Goal: Information Seeking & Learning: Learn about a topic

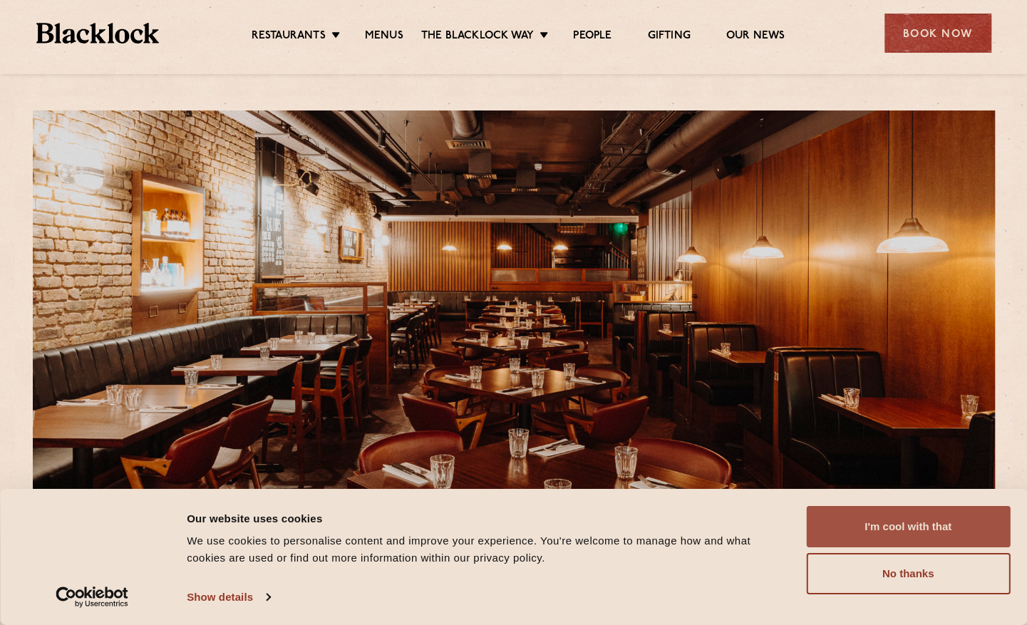
click at [868, 510] on button "I'm cool with that" at bounding box center [908, 526] width 204 height 41
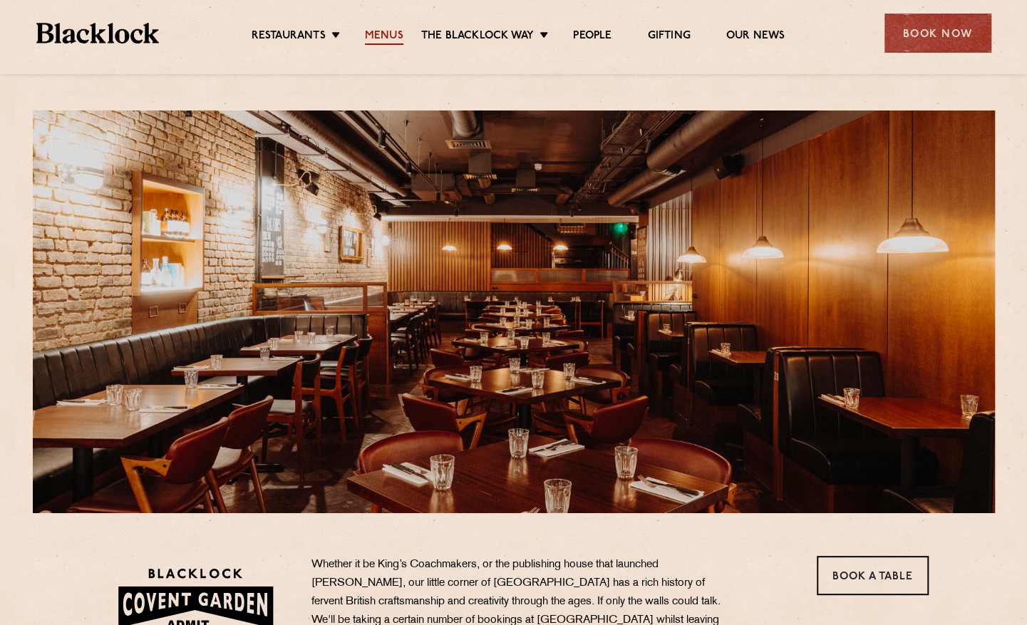
click at [396, 38] on link "Menus" at bounding box center [384, 37] width 38 height 16
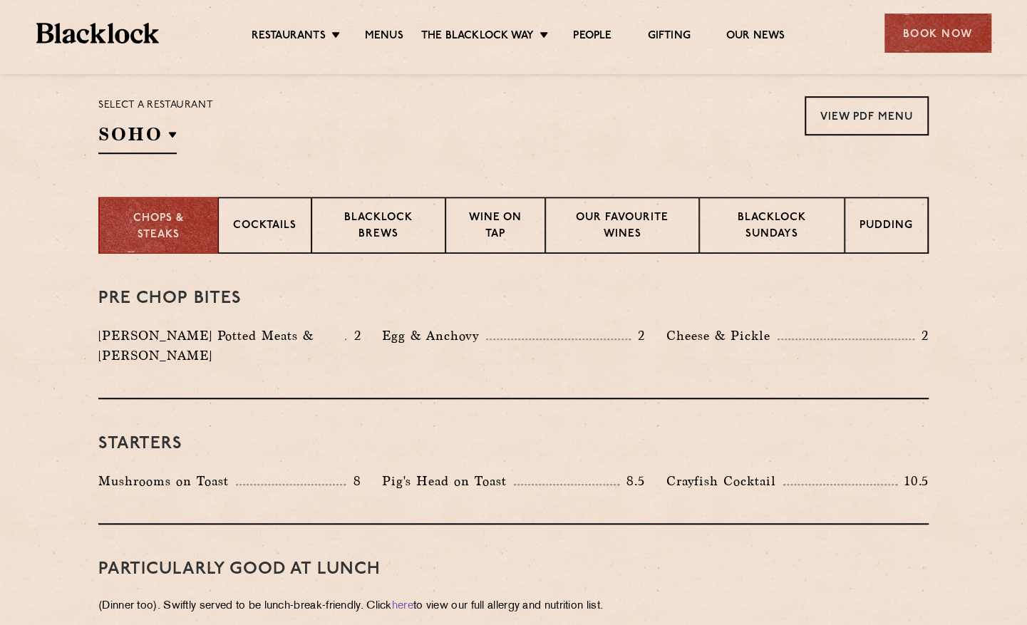
scroll to position [570, 0]
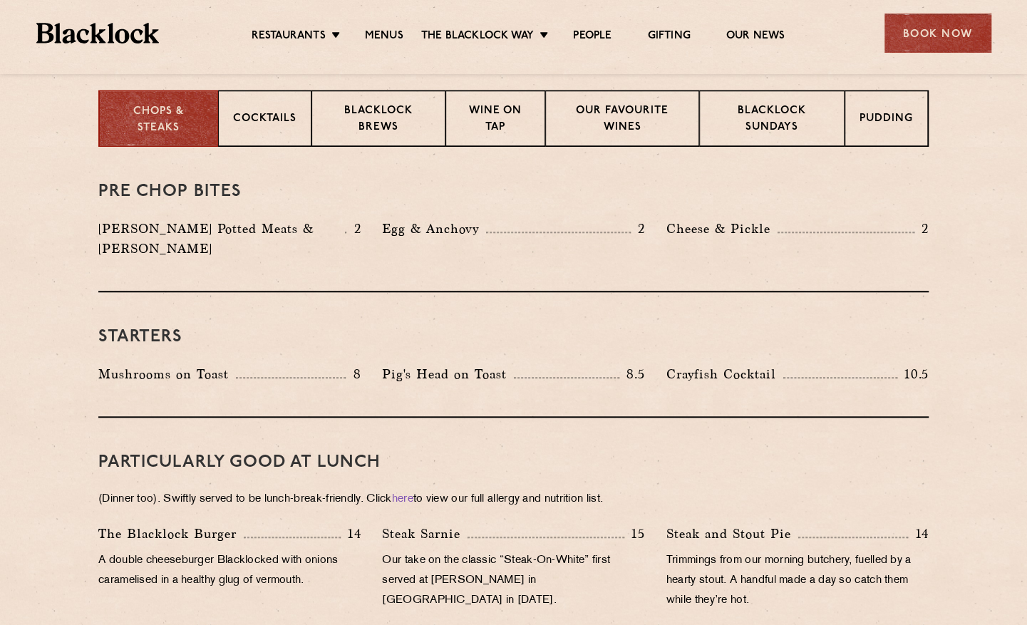
click at [450, 364] on p "Pig's Head on Toast" at bounding box center [448, 374] width 132 height 20
drag, startPoint x: 450, startPoint y: 359, endPoint x: 470, endPoint y: 377, distance: 27.3
click at [470, 377] on div "Starters Mushrooms on Toast 8 Pig's Head on Toast 8.5 Crayfish Cocktail 10.5" at bounding box center [513, 354] width 830 height 125
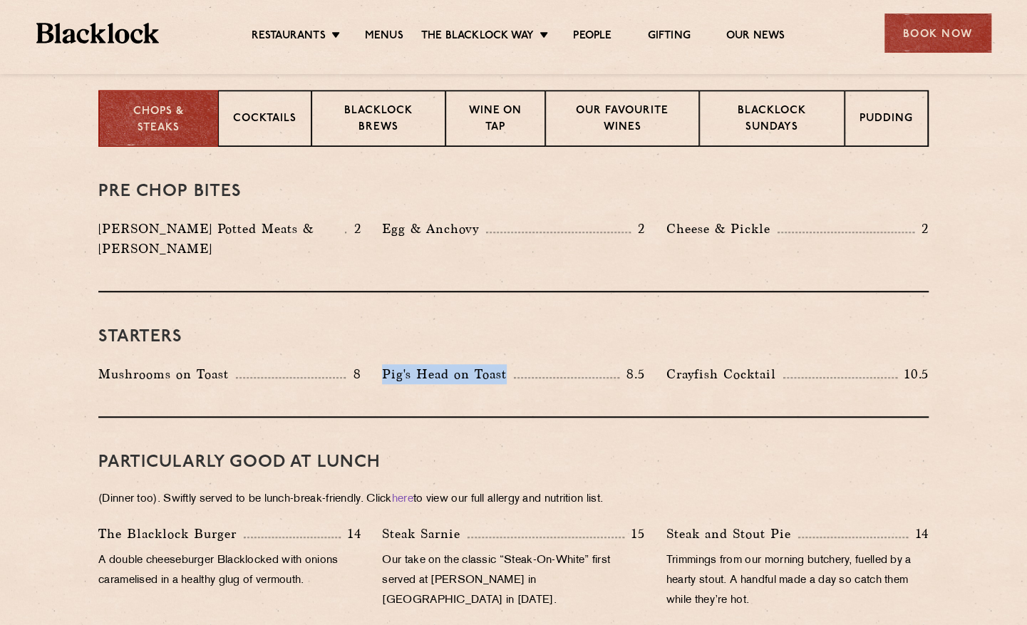
click at [457, 364] on div "Pig's Head on Toast 8.5" at bounding box center [513, 377] width 284 height 27
click at [411, 364] on p "Pig's Head on Toast" at bounding box center [448, 374] width 132 height 20
drag, startPoint x: 411, startPoint y: 357, endPoint x: 410, endPoint y: 379, distance: 22.1
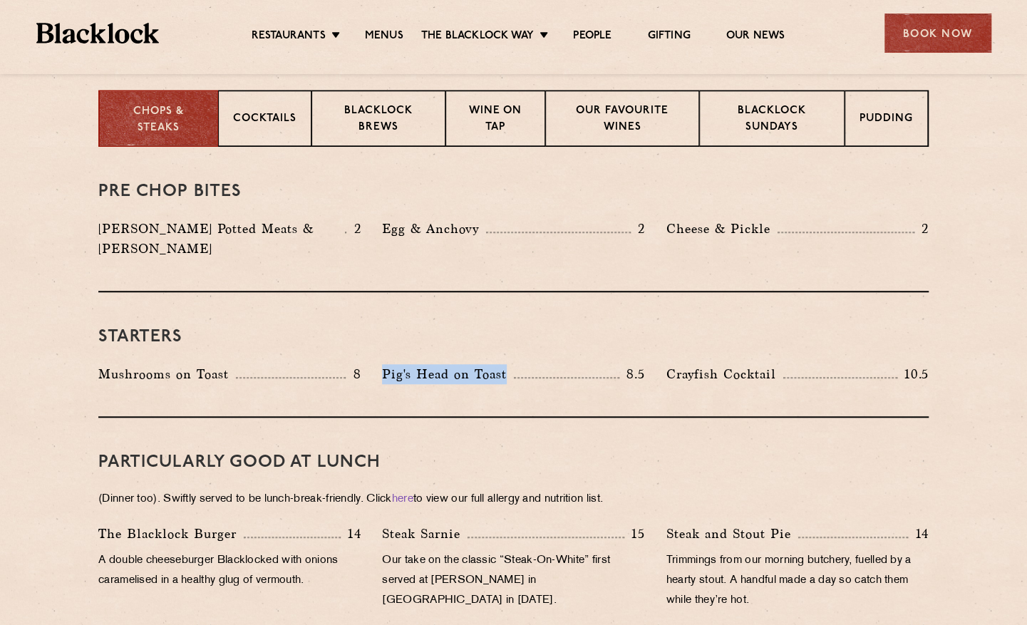
click at [410, 379] on div "Starters Mushrooms on Toast 8 Pig's Head on Toast 8.5 Crayfish Cocktail 10.5" at bounding box center [513, 354] width 830 height 125
click at [416, 364] on p "Pig's Head on Toast" at bounding box center [448, 374] width 132 height 20
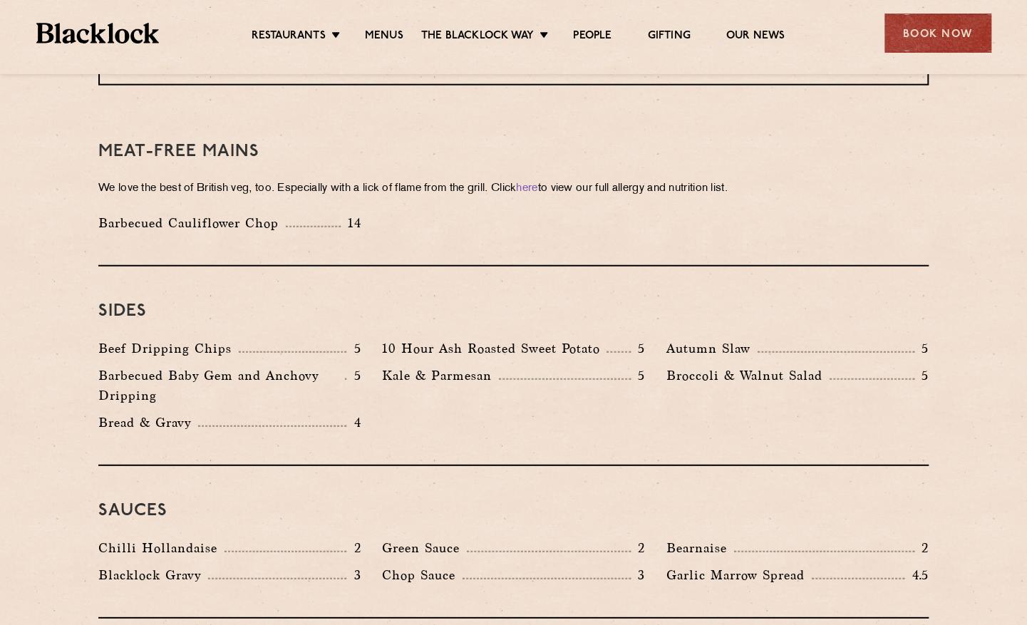
scroll to position [2208, 0]
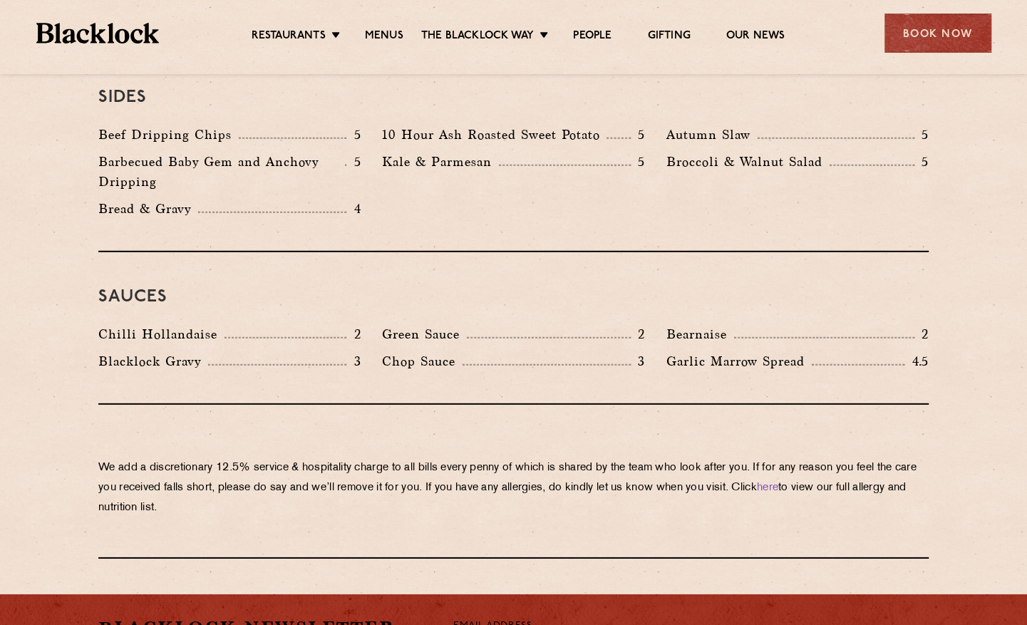
click at [455, 351] on p "Chop Sauce" at bounding box center [422, 361] width 80 height 20
drag, startPoint x: 455, startPoint y: 317, endPoint x: 406, endPoint y: 329, distance: 49.9
click at [406, 351] on div "Chop Sauce 3" at bounding box center [513, 364] width 284 height 27
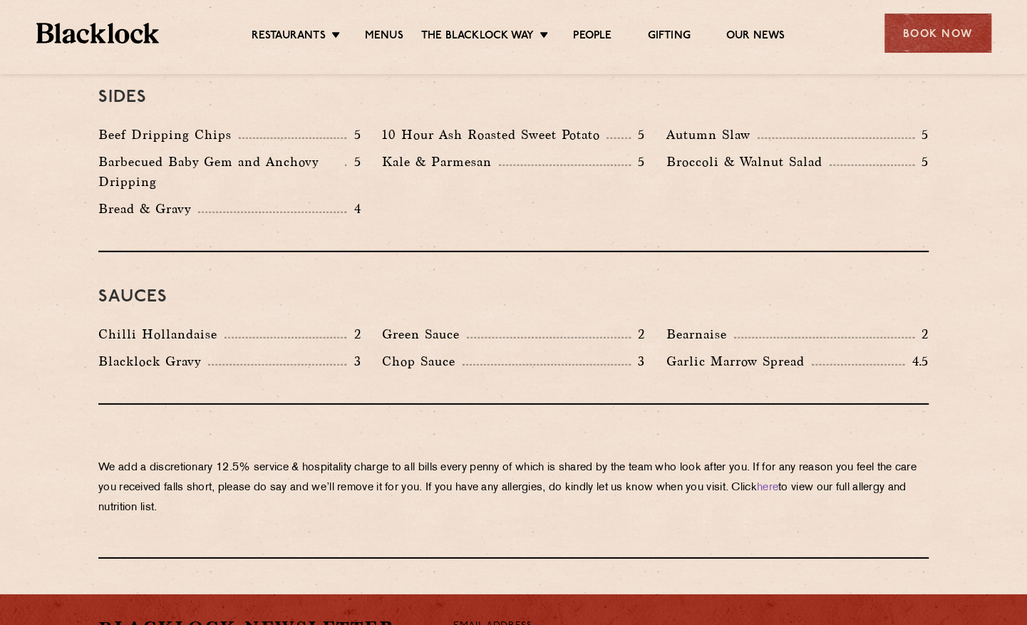
click at [419, 324] on p "Green Sauce" at bounding box center [424, 334] width 85 height 20
click at [208, 324] on p "Chilli Hollandaise" at bounding box center [161, 334] width 126 height 20
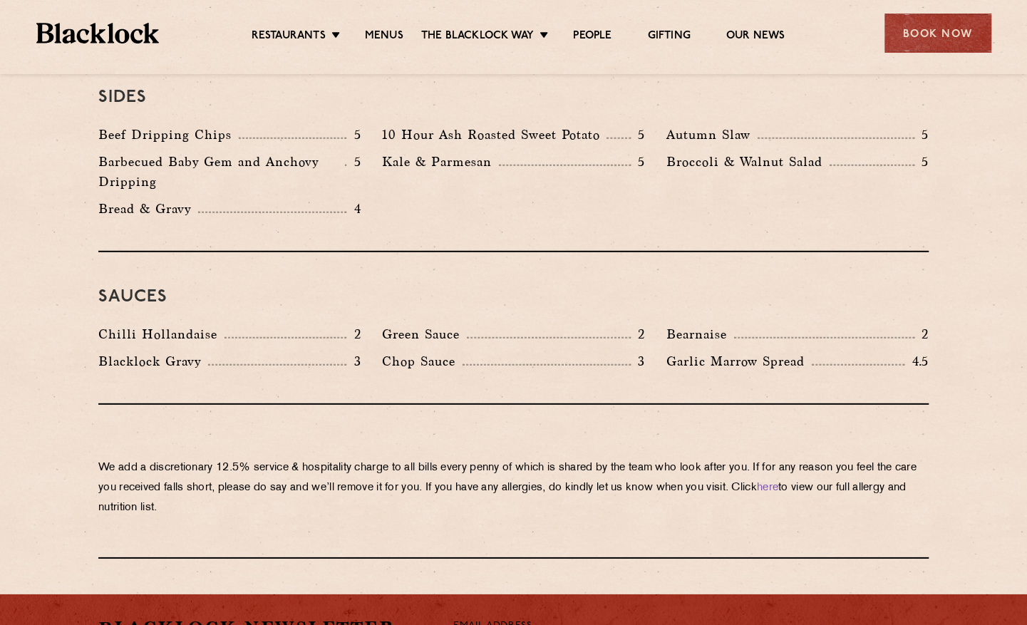
drag, startPoint x: 208, startPoint y: 288, endPoint x: 164, endPoint y: 336, distance: 65.6
click at [164, 351] on div "Blacklock Gravy 3" at bounding box center [230, 364] width 284 height 27
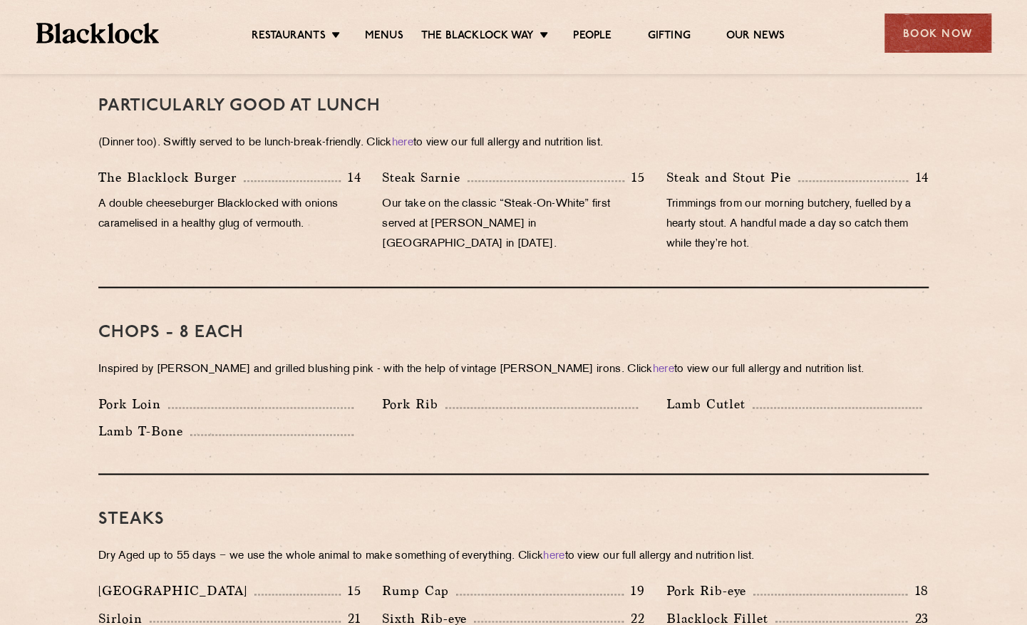
scroll to position [1354, 0]
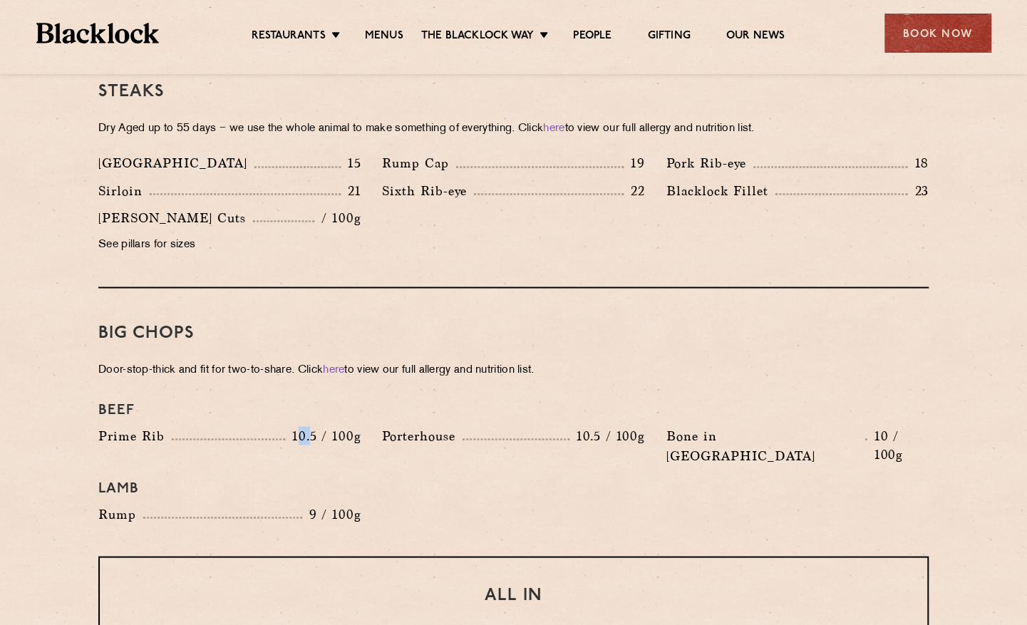
drag, startPoint x: 298, startPoint y: 417, endPoint x: 313, endPoint y: 415, distance: 15.8
click at [313, 426] on p "10.5 / 100g" at bounding box center [323, 435] width 76 height 19
drag, startPoint x: 313, startPoint y: 415, endPoint x: 318, endPoint y: 422, distance: 8.3
click at [318, 426] on p "10.5 / 100g" at bounding box center [323, 435] width 76 height 19
drag, startPoint x: 329, startPoint y: 420, endPoint x: 343, endPoint y: 419, distance: 13.6
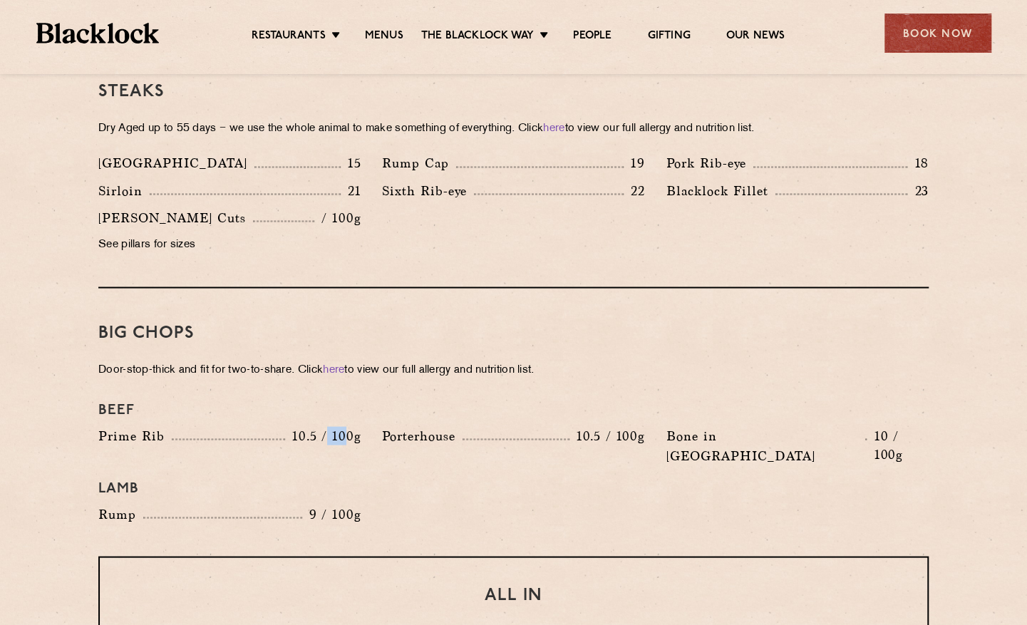
click at [343, 426] on p "10.5 / 100g" at bounding box center [323, 435] width 76 height 19
drag, startPoint x: 343, startPoint y: 419, endPoint x: 341, endPoint y: 440, distance: 21.4
click at [341, 479] on h4 "Lamb" at bounding box center [513, 487] width 830 height 17
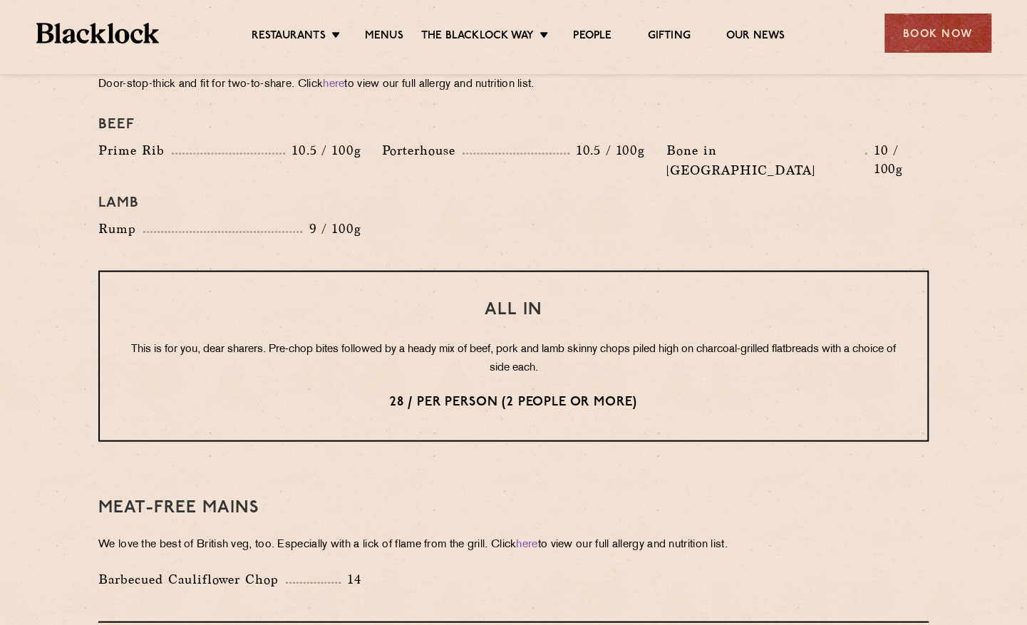
scroll to position [1852, 0]
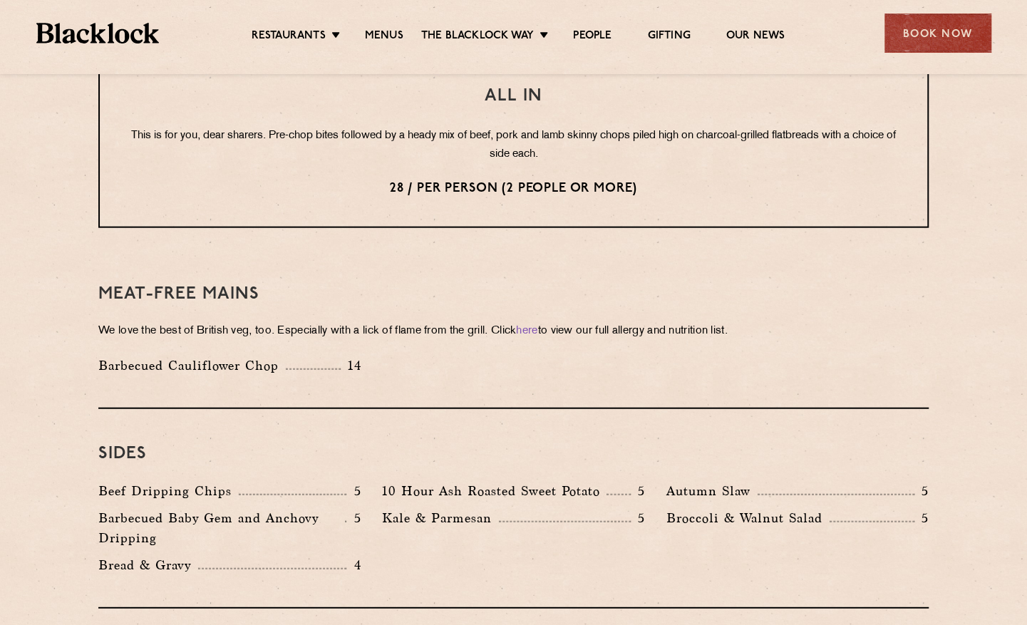
click at [262, 312] on div "Meat-Free mains We love the best of British veg, too. Especially with a lick of…" at bounding box center [513, 329] width 830 height 160
drag, startPoint x: 262, startPoint y: 312, endPoint x: 254, endPoint y: 321, distance: 12.6
click at [254, 355] on p "Barbecued Cauliflower Chop" at bounding box center [191, 365] width 187 height 20
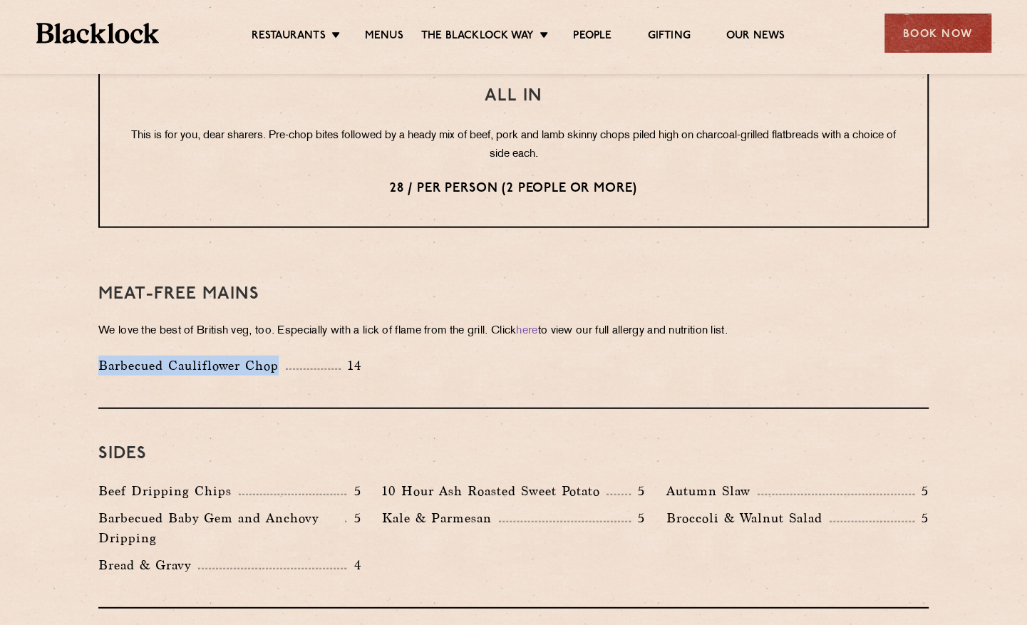
click at [254, 355] on p "Barbecued Cauliflower Chop" at bounding box center [191, 365] width 187 height 20
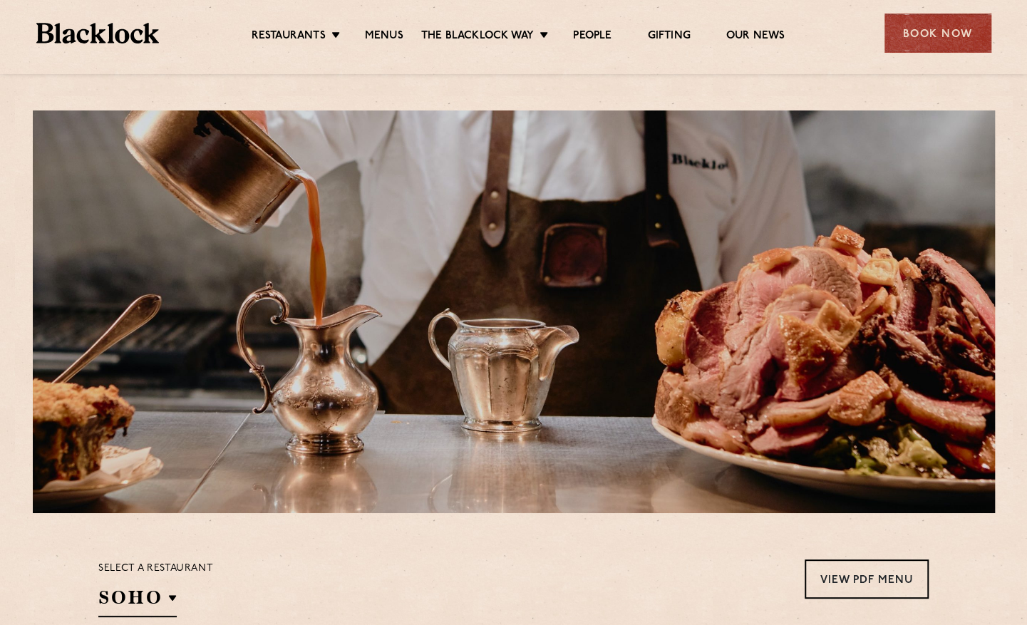
scroll to position [214, 0]
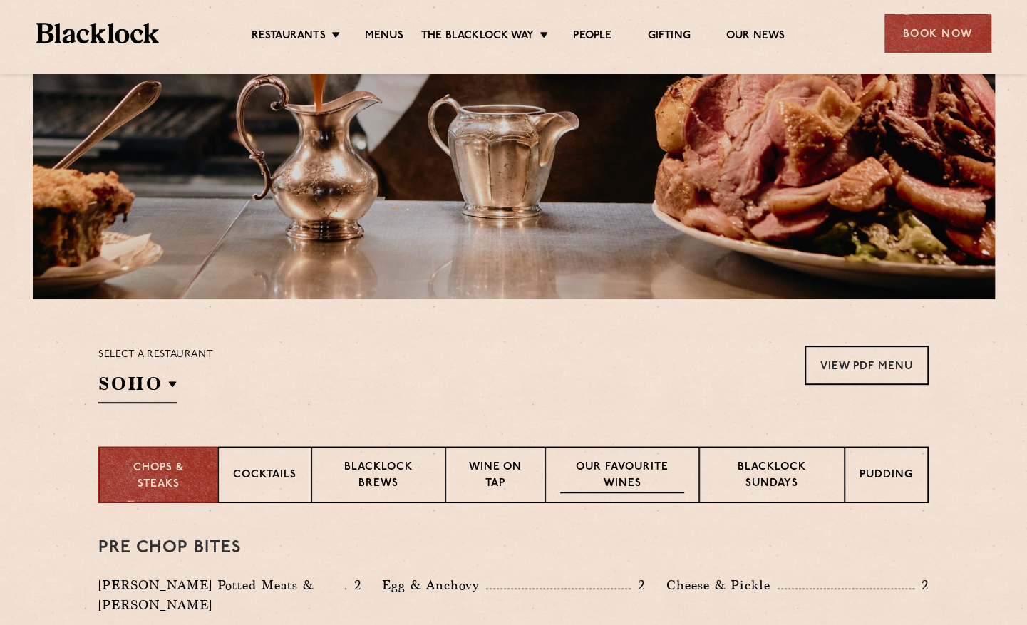
click at [623, 460] on p "Our favourite wines" at bounding box center [621, 475] width 123 height 33
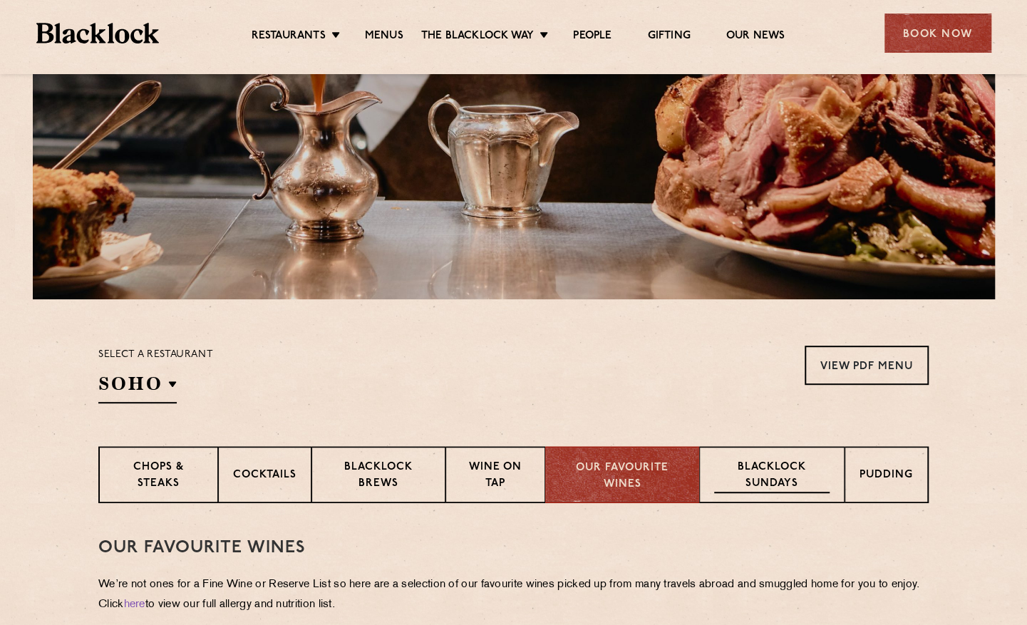
click at [800, 479] on p "Blacklock Sundays" at bounding box center [771, 475] width 115 height 33
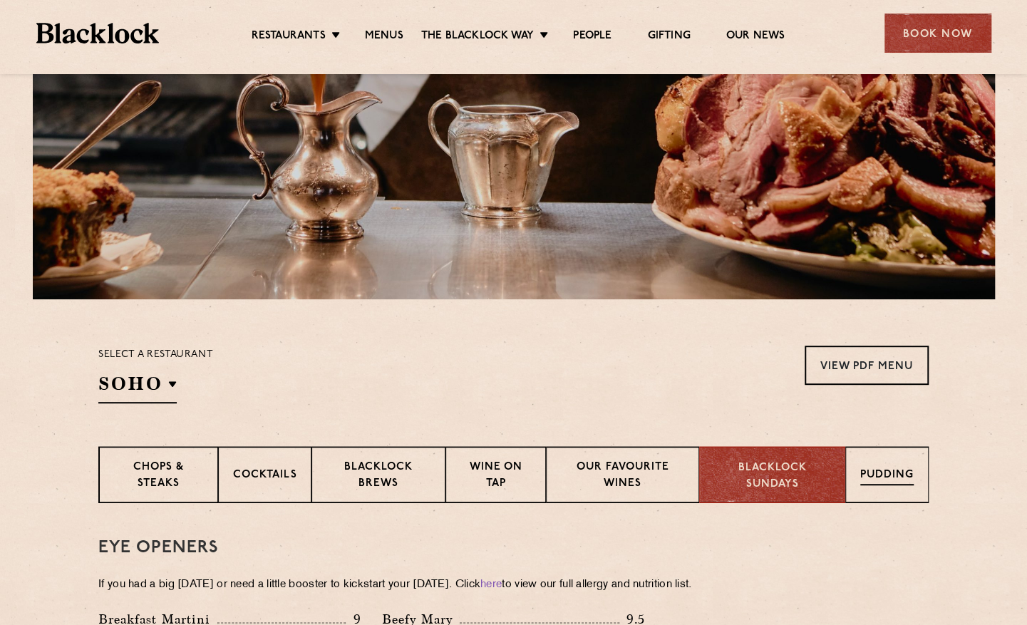
click at [922, 482] on div "Pudding" at bounding box center [886, 474] width 83 height 57
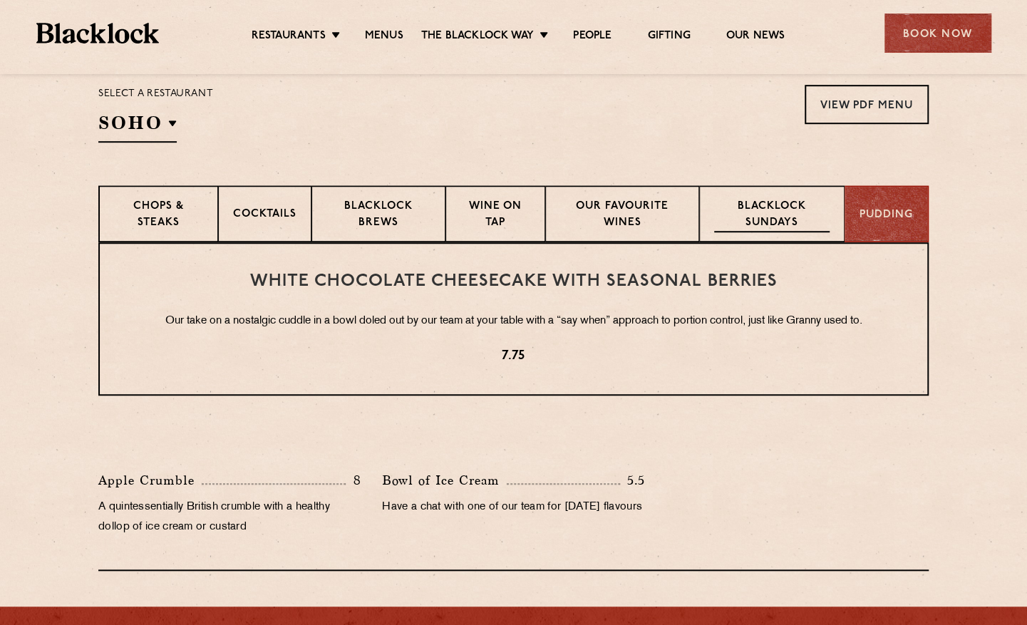
scroll to position [499, 0]
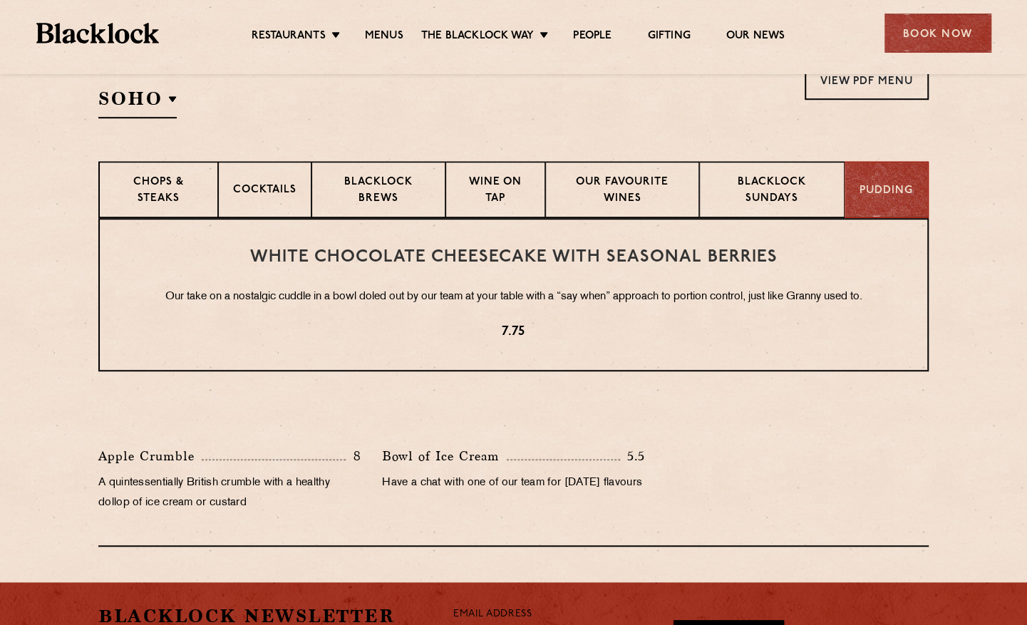
click at [504, 336] on p "7.75" at bounding box center [513, 332] width 770 height 19
drag, startPoint x: 504, startPoint y: 336, endPoint x: 577, endPoint y: 326, distance: 74.1
click at [560, 336] on p "7.75" at bounding box center [513, 332] width 770 height 19
